Goal: Check status: Check status

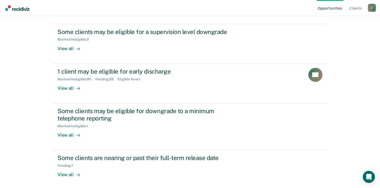
scroll to position [52, 0]
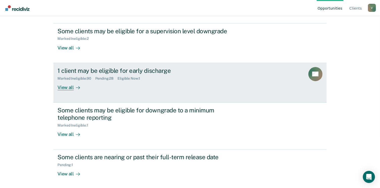
click at [68, 87] on div "View all" at bounding box center [71, 85] width 28 height 10
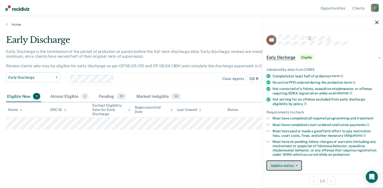
click at [292, 163] on button "Update status" at bounding box center [285, 165] width 36 height 10
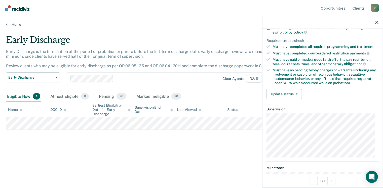
scroll to position [84, 0]
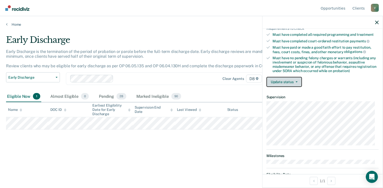
click at [288, 83] on button "Update status" at bounding box center [285, 82] width 36 height 10
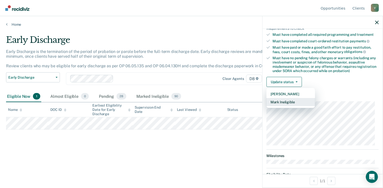
click at [289, 98] on button "Mark Ineligible" at bounding box center [291, 102] width 49 height 8
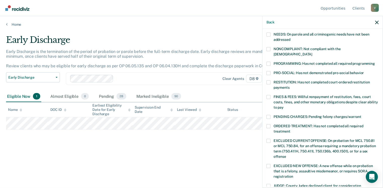
click at [270, 62] on span at bounding box center [269, 64] width 4 height 4
click at [375, 62] on input "PROGRAMMING: Has not completed all required programming" at bounding box center [375, 62] width 0 height 0
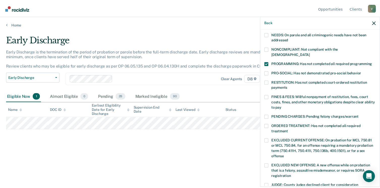
scroll to position [164, 0]
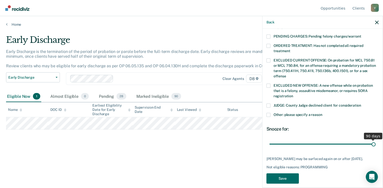
drag, startPoint x: 304, startPoint y: 137, endPoint x: 385, endPoint y: 134, distance: 80.9
type input "90"
click at [376, 140] on input "range" at bounding box center [323, 144] width 106 height 9
click at [285, 173] on button "Save" at bounding box center [283, 178] width 32 height 10
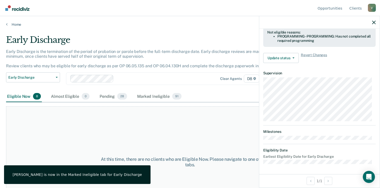
scroll to position [151, 0]
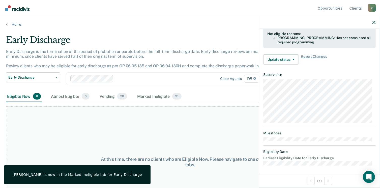
click at [165, 74] on div "Clear agents D8" at bounding box center [165, 78] width 198 height 13
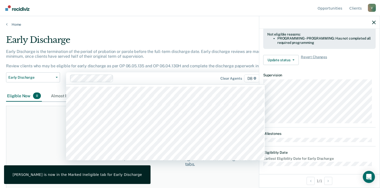
click at [123, 36] on div "Early Discharge" at bounding box center [148, 42] width 285 height 14
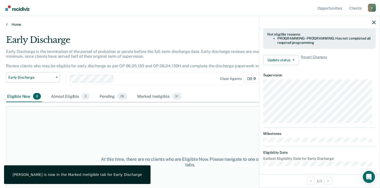
click at [16, 23] on link "Home" at bounding box center [190, 24] width 368 height 5
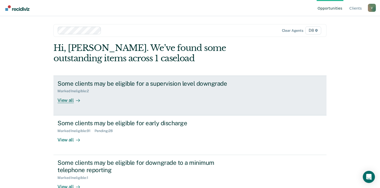
click at [74, 100] on div at bounding box center [77, 100] width 6 height 6
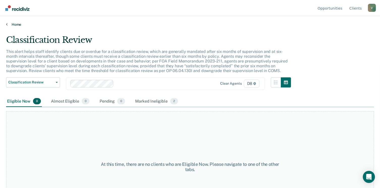
click at [16, 23] on link "Home" at bounding box center [190, 24] width 368 height 5
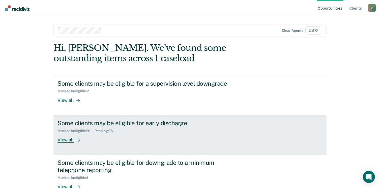
click at [65, 141] on div "View all" at bounding box center [71, 138] width 28 height 10
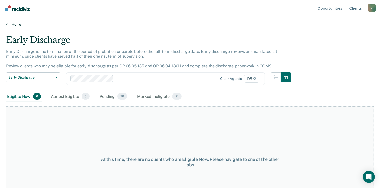
click at [18, 23] on link "Home" at bounding box center [190, 24] width 368 height 5
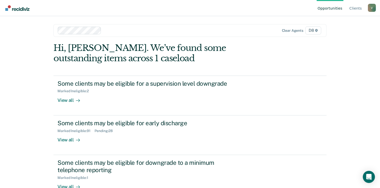
scroll to position [53, 0]
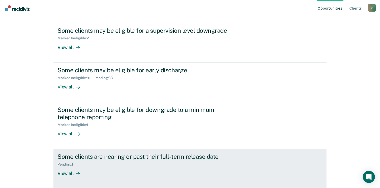
click at [63, 173] on div "View all" at bounding box center [71, 172] width 28 height 10
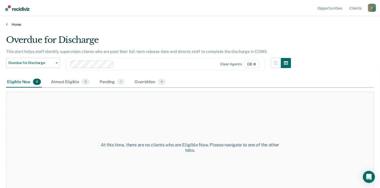
click at [12, 23] on link "Home" at bounding box center [190, 24] width 368 height 5
